Goal: Information Seeking & Learning: Understand process/instructions

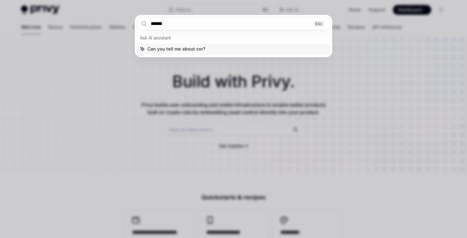
type input "*******"
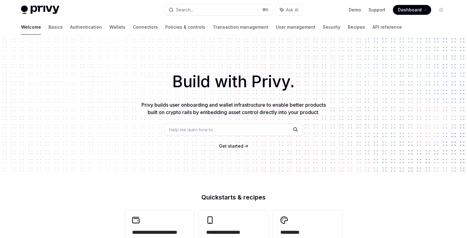
type textarea "*"
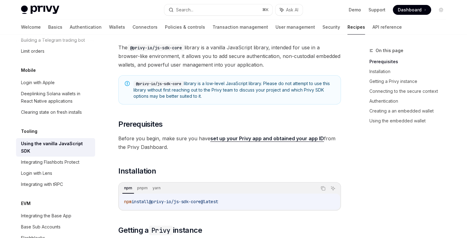
click at [212, 150] on span "Before you begin, make sure you have set up your Privy app and obtained your ap…" at bounding box center [229, 142] width 223 height 17
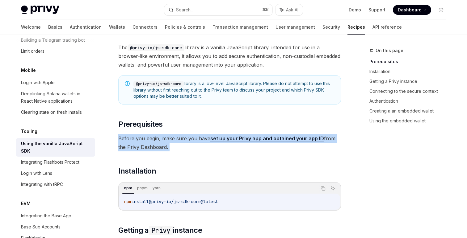
click at [212, 150] on span "Before you begin, make sure you have set up your Privy app and obtained your ap…" at bounding box center [229, 142] width 223 height 17
click at [209, 149] on span "Before you begin, make sure you have set up your Privy app and obtained your ap…" at bounding box center [229, 142] width 223 height 17
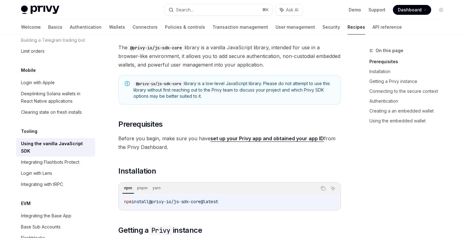
click at [209, 149] on span "Before you begin, make sure you have set up your Privy app and obtained your ap…" at bounding box center [229, 142] width 223 height 17
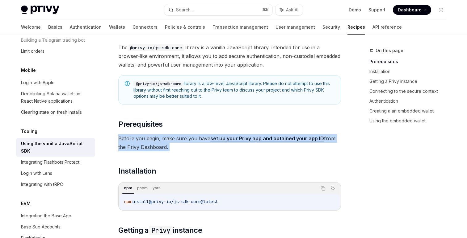
click at [209, 149] on span "Before you begin, make sure you have set up your Privy app and obtained your ap…" at bounding box center [229, 142] width 223 height 17
click at [209, 150] on span "Before you begin, make sure you have set up your Privy app and obtained your ap…" at bounding box center [229, 142] width 223 height 17
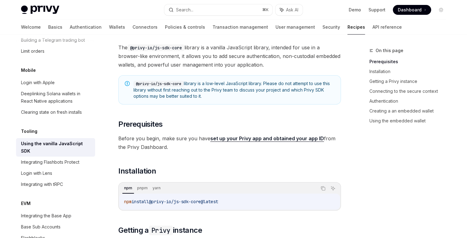
click at [209, 150] on span "Before you begin, make sure you have set up your Privy app and obtained your ap…" at bounding box center [229, 142] width 223 height 17
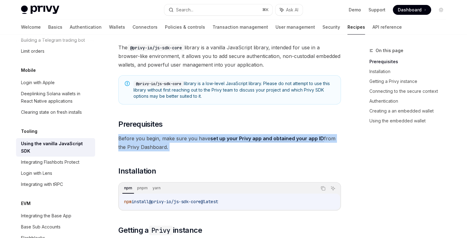
click at [209, 150] on span "Before you begin, make sure you have set up your Privy app and obtained your ap…" at bounding box center [229, 142] width 223 height 17
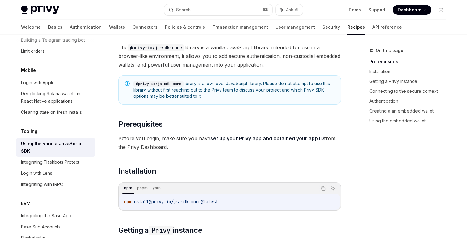
click at [251, 184] on div "npm pnpm yarn" at bounding box center [219, 188] width 194 height 11
click at [253, 200] on code "npm install @privy-io/js-sdk-core@latest" at bounding box center [229, 201] width 211 height 7
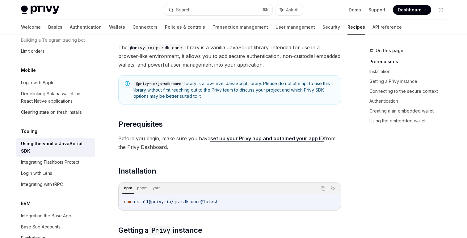
click at [177, 147] on span "Before you begin, make sure you have set up your Privy app and obtained your ap…" at bounding box center [229, 142] width 223 height 17
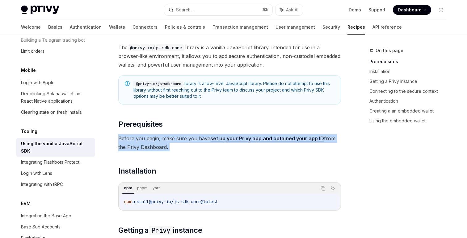
click at [177, 147] on span "Before you begin, make sure you have set up your Privy app and obtained your ap…" at bounding box center [229, 142] width 223 height 17
click at [200, 147] on span "Before you begin, make sure you have set up your Privy app and obtained your ap…" at bounding box center [229, 142] width 223 height 17
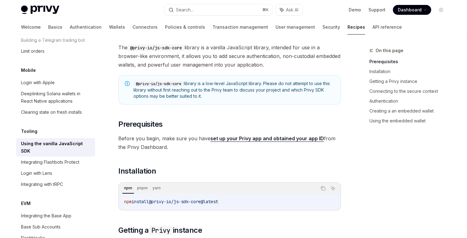
click at [200, 147] on span "Before you begin, make sure you have set up your Privy app and obtained your ap…" at bounding box center [229, 142] width 223 height 17
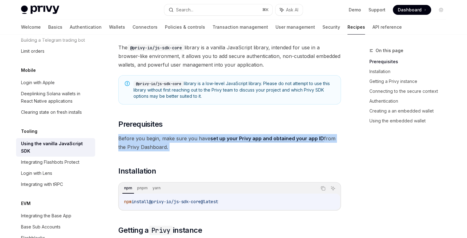
click at [200, 147] on span "Before you begin, make sure you have set up your Privy app and obtained your ap…" at bounding box center [229, 142] width 223 height 17
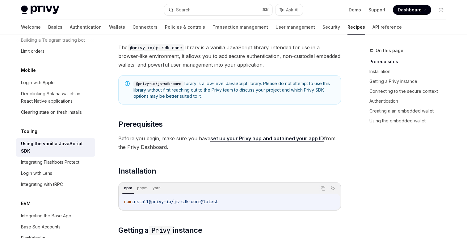
click at [180, 146] on span "Before you begin, make sure you have set up your Privy app and obtained your ap…" at bounding box center [229, 142] width 223 height 17
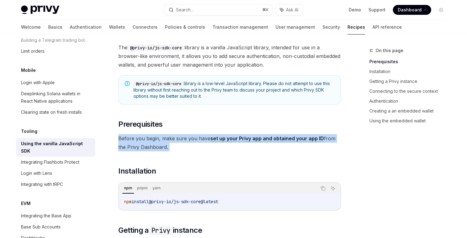
click at [180, 146] on span "Before you begin, make sure you have set up your Privy app and obtained your ap…" at bounding box center [229, 142] width 223 height 17
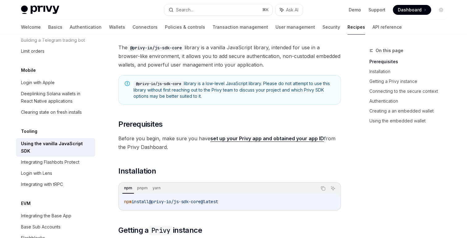
click at [191, 168] on h2 "​ Installation" at bounding box center [229, 171] width 223 height 10
